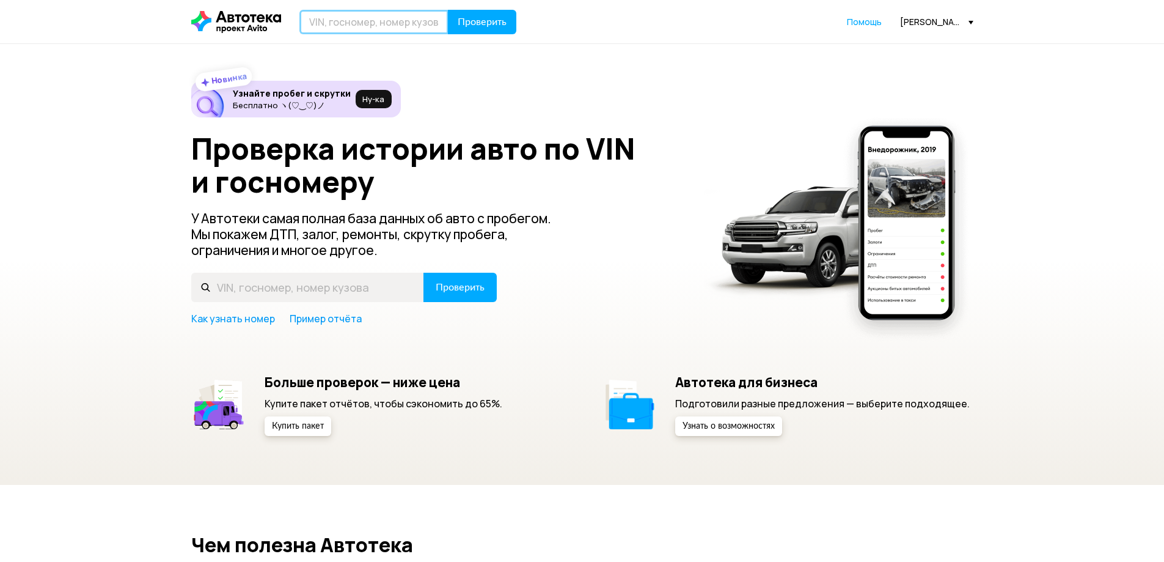
click at [383, 20] on input "text" at bounding box center [373, 22] width 149 height 24
type input "C"
type input "С550СР01"
click at [448, 10] on button "Проверить" at bounding box center [482, 22] width 68 height 24
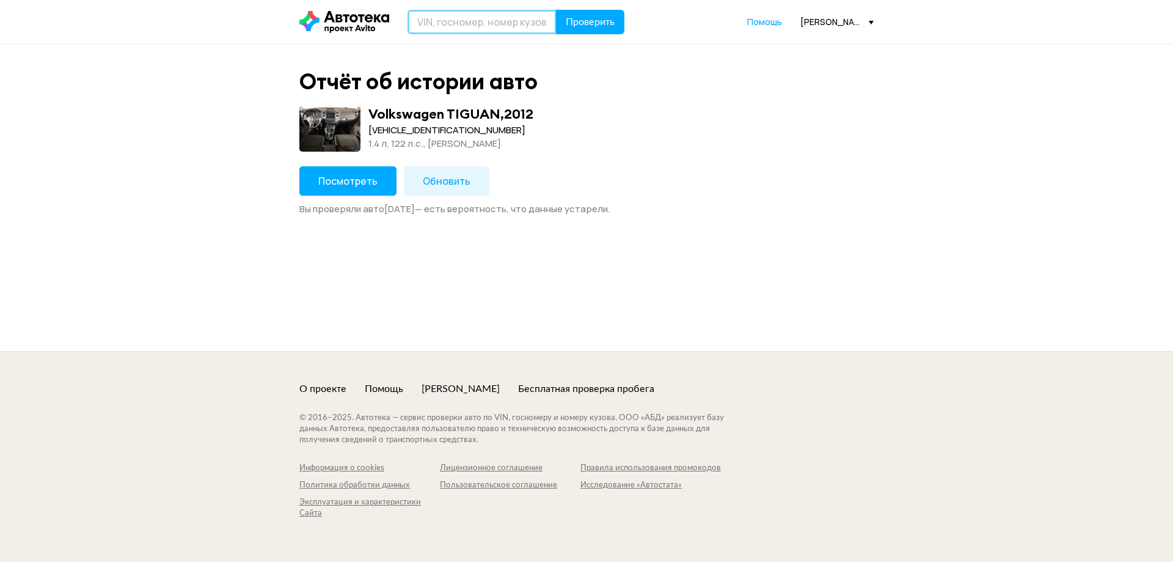
click at [438, 24] on input "text" at bounding box center [482, 22] width 149 height 24
type input "Ч"
type input "XTA21210N2433683"
click at [556, 10] on button "Проверить" at bounding box center [590, 22] width 68 height 24
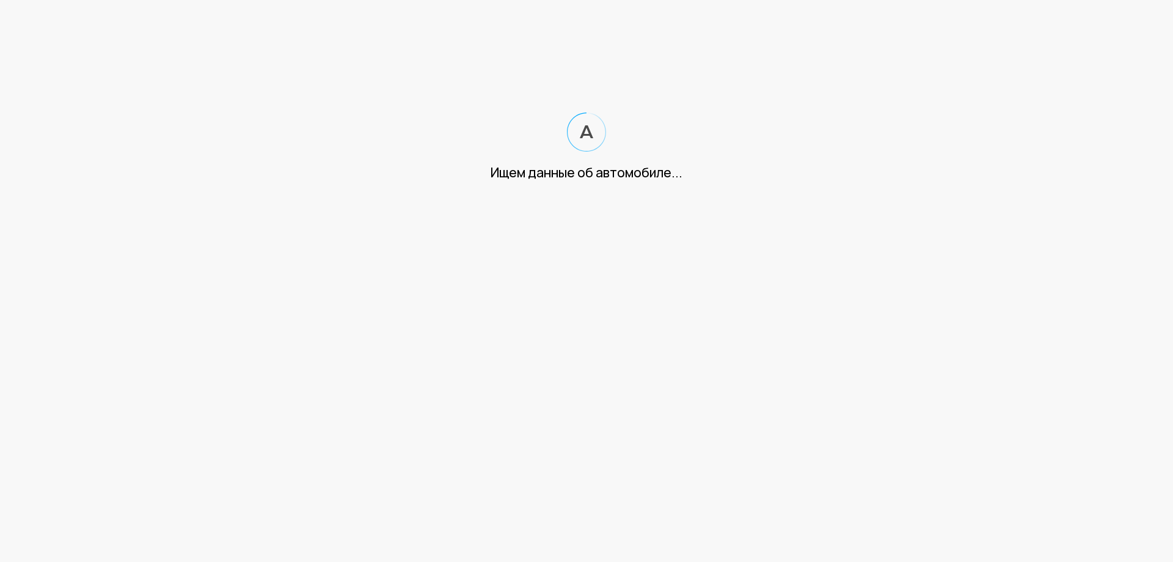
click at [876, 139] on div "Ищем данные об автомобиле..." at bounding box center [586, 146] width 1173 height 69
click at [719, 144] on div "Ищем данные об автомобиле..." at bounding box center [586, 146] width 1173 height 69
click at [719, 143] on div "Ищем данные об автомобиле..." at bounding box center [586, 146] width 1173 height 69
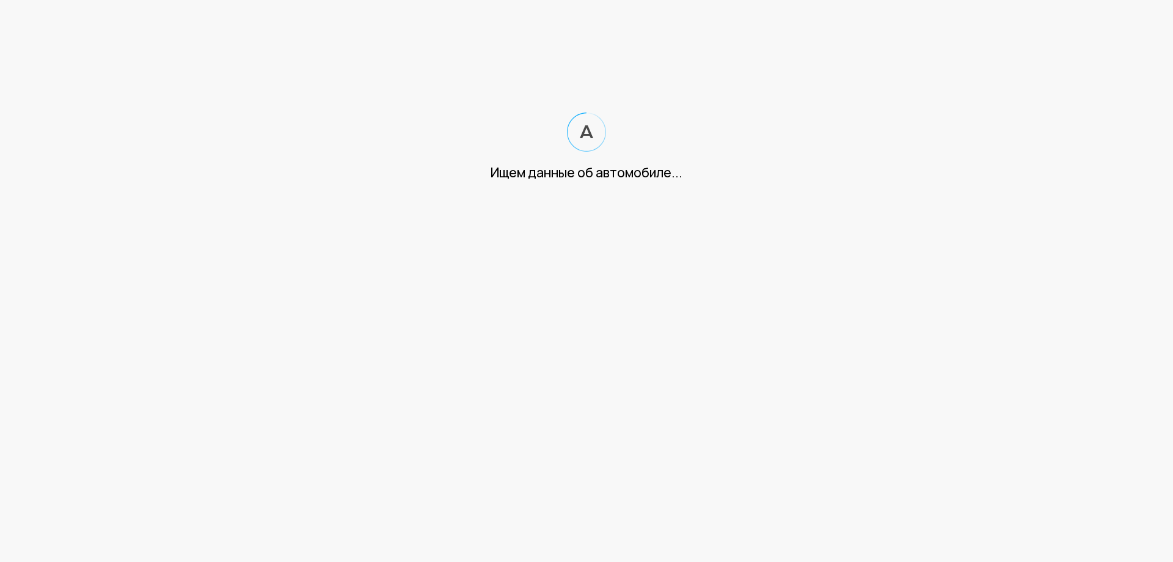
click at [719, 143] on div "Ищем данные об автомобиле..." at bounding box center [586, 146] width 1173 height 69
